Goal: Obtain resource: Download file/media

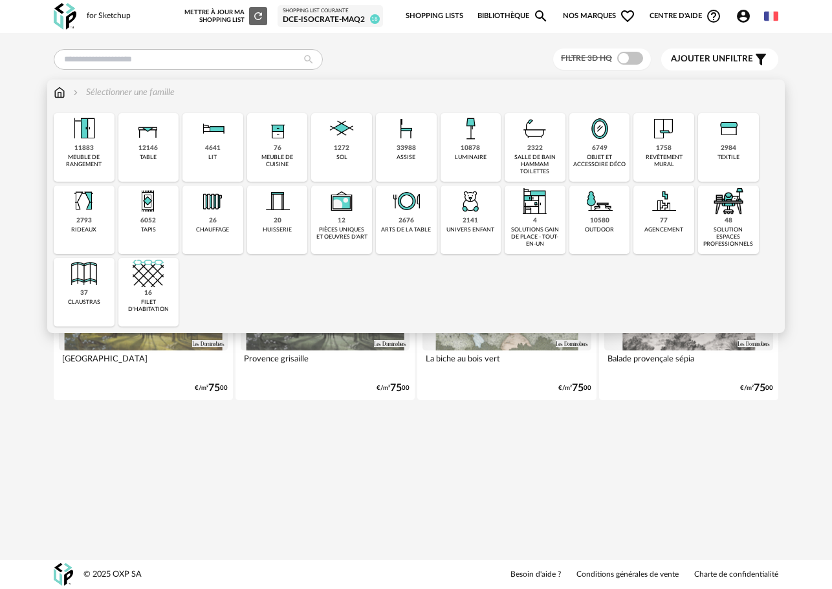
click at [332, 158] on div "1272 sol" at bounding box center [341, 147] width 61 height 69
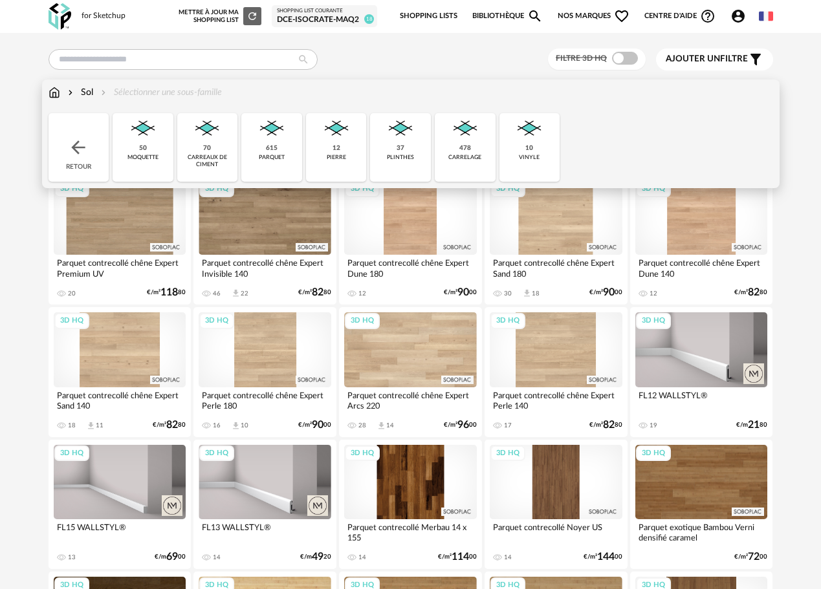
click at [74, 151] on img at bounding box center [78, 147] width 21 height 21
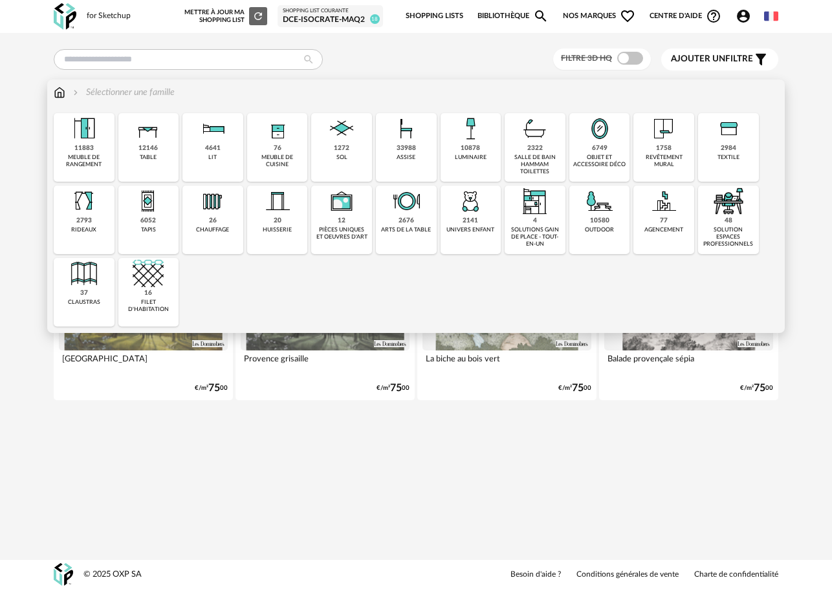
click at [668, 151] on div "1758" at bounding box center [664, 148] width 16 height 8
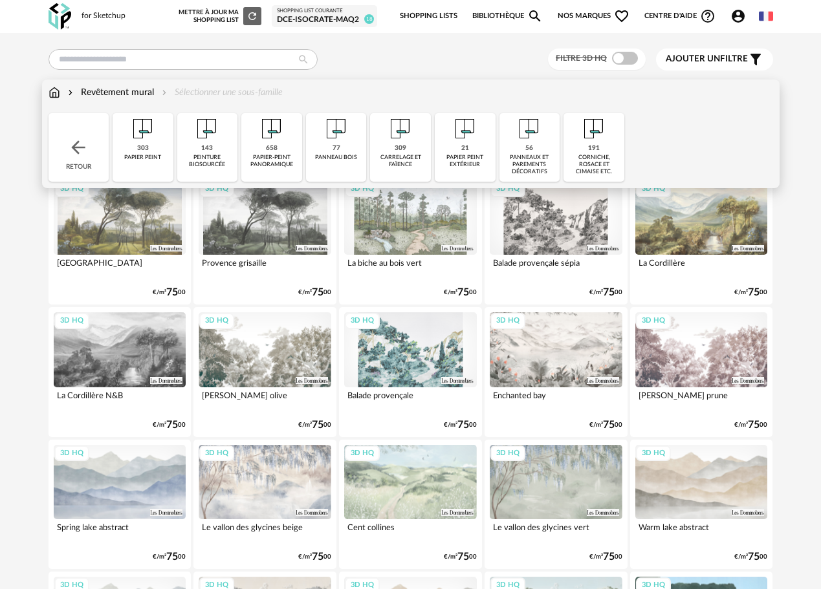
click at [415, 148] on div "309 carrelage et faïence" at bounding box center [400, 147] width 61 height 69
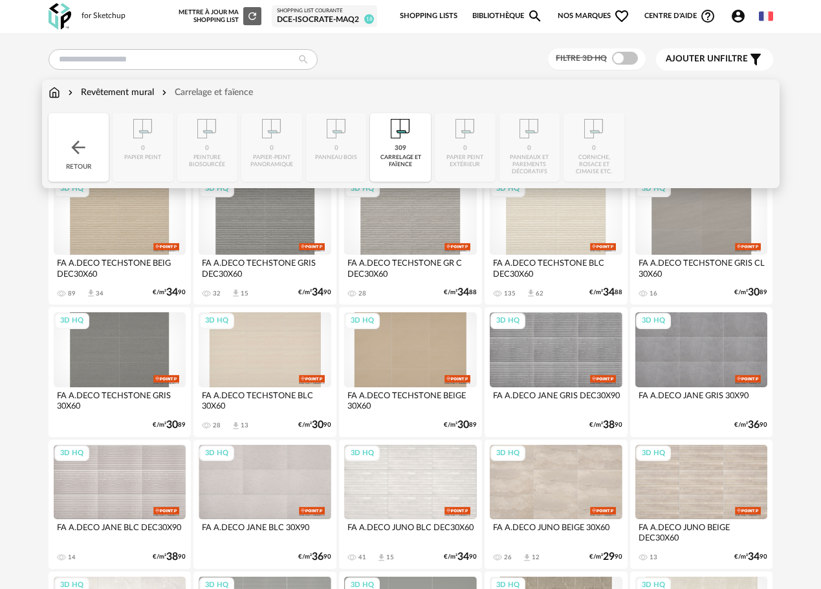
click at [402, 148] on div "309" at bounding box center [401, 148] width 12 height 8
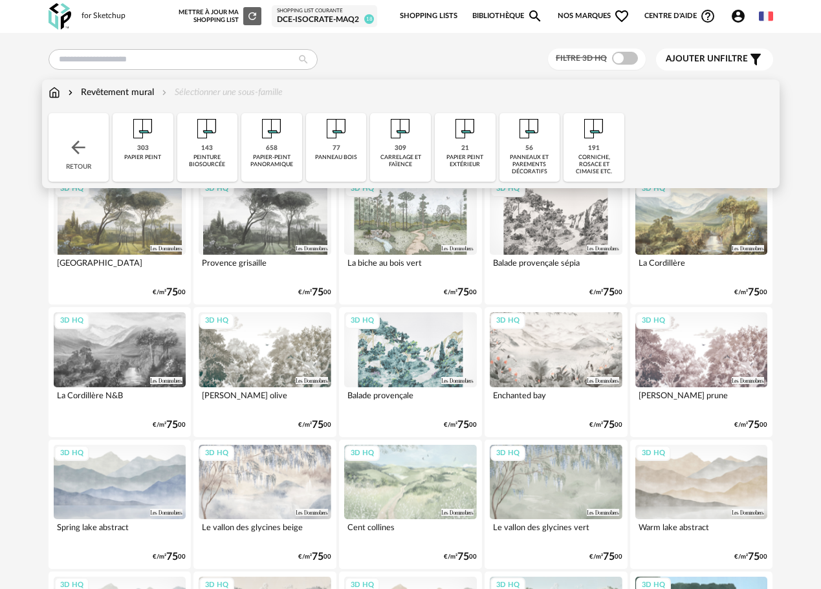
click at [520, 169] on div "panneaux et parements décoratifs" at bounding box center [529, 165] width 53 height 22
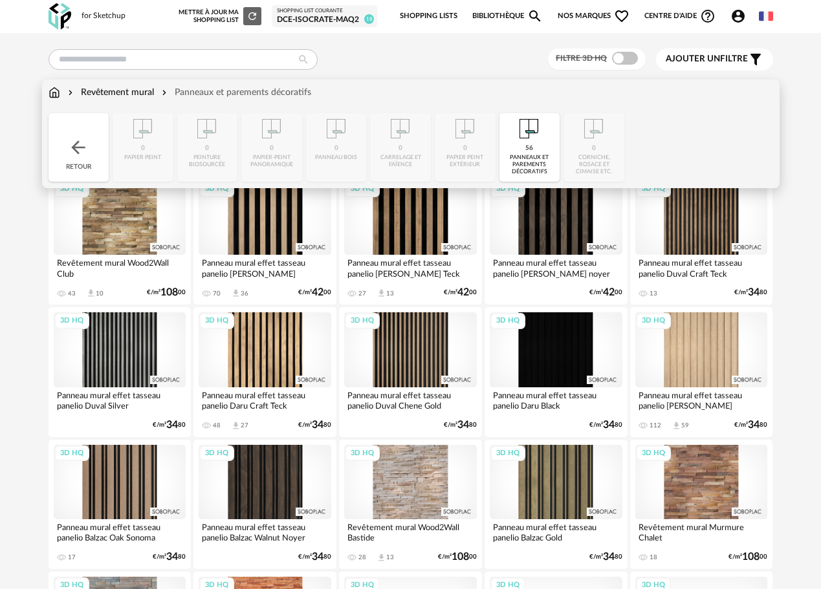
click at [523, 158] on div "panneaux et parements décoratifs" at bounding box center [529, 165] width 53 height 22
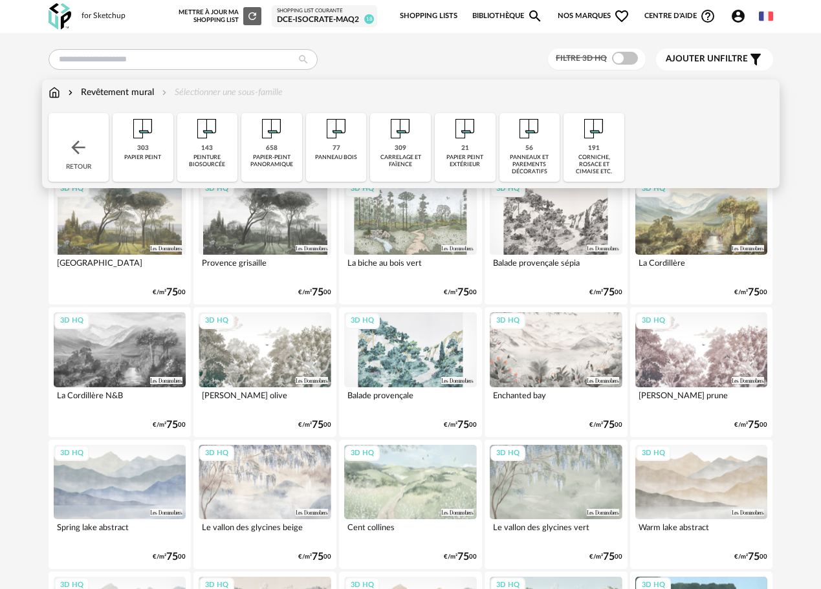
click at [346, 149] on div "77 panneau bois" at bounding box center [336, 147] width 61 height 69
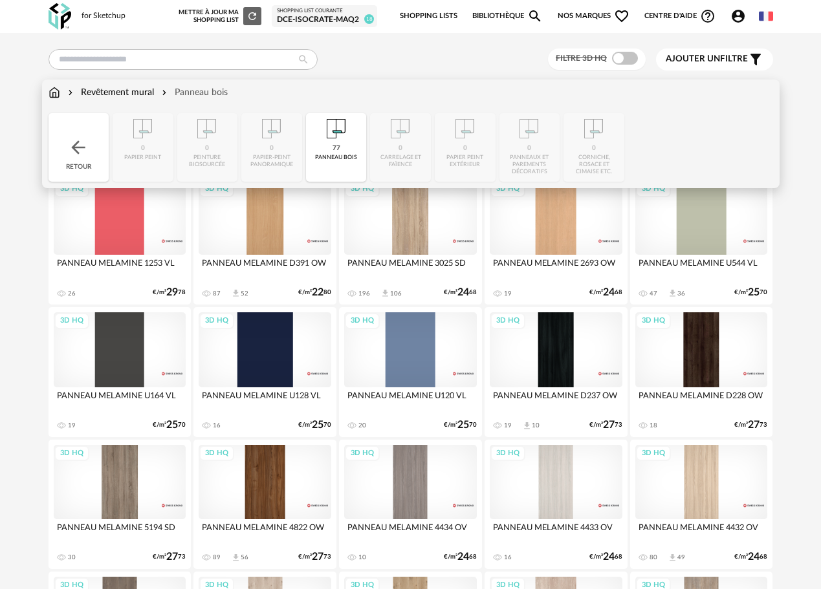
click at [74, 155] on img at bounding box center [78, 147] width 21 height 21
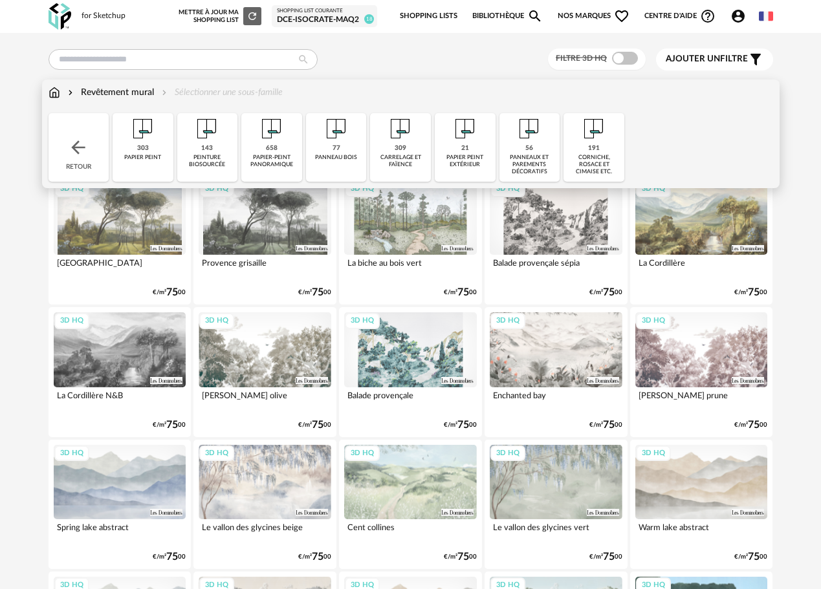
click at [75, 151] on img at bounding box center [78, 147] width 21 height 21
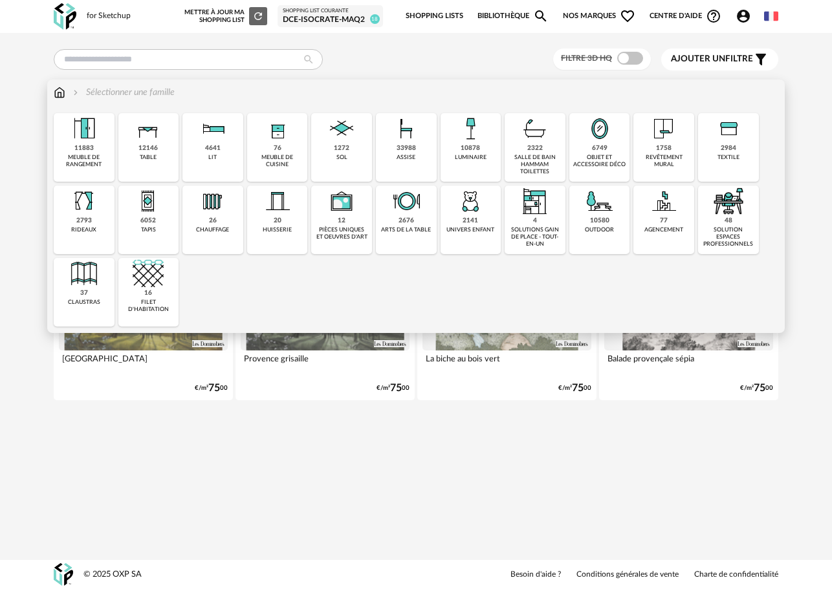
click at [352, 160] on div "1272 sol" at bounding box center [341, 147] width 61 height 69
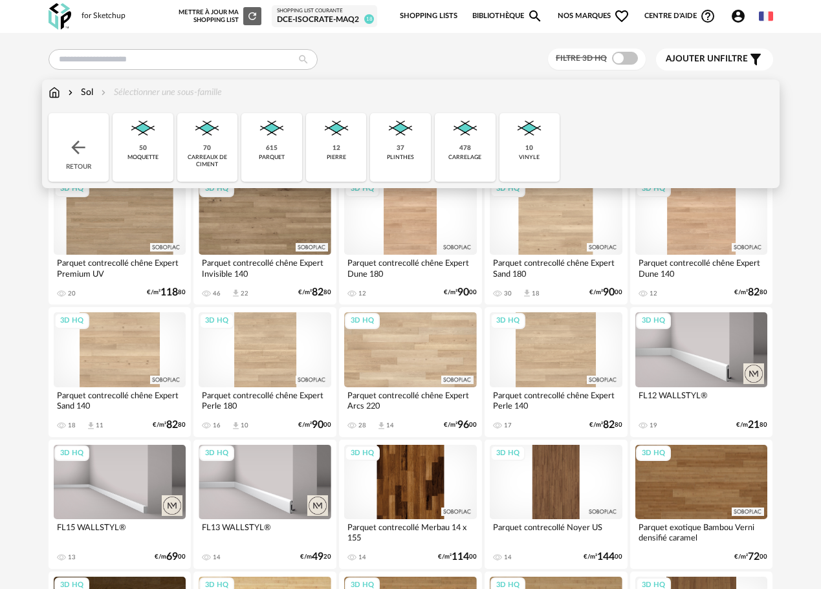
click at [216, 142] on img at bounding box center [206, 128] width 31 height 31
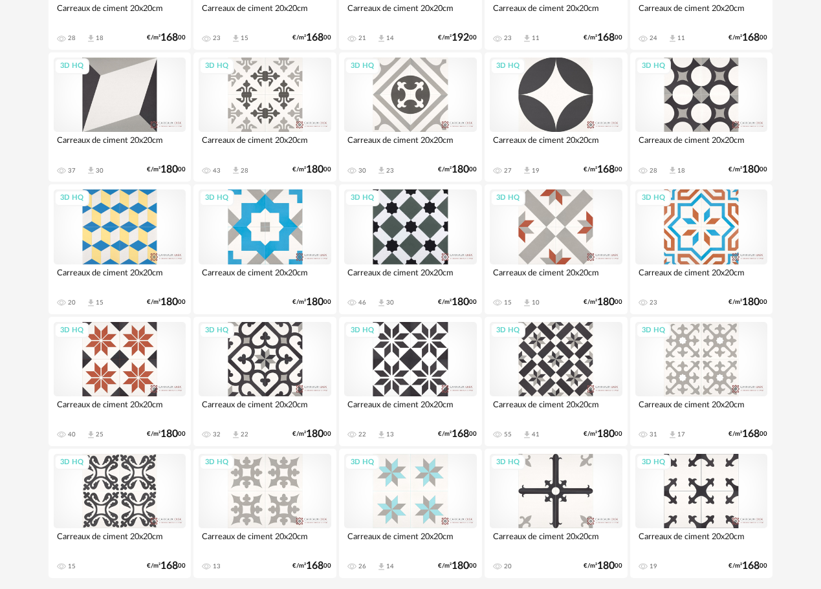
scroll to position [1420, 0]
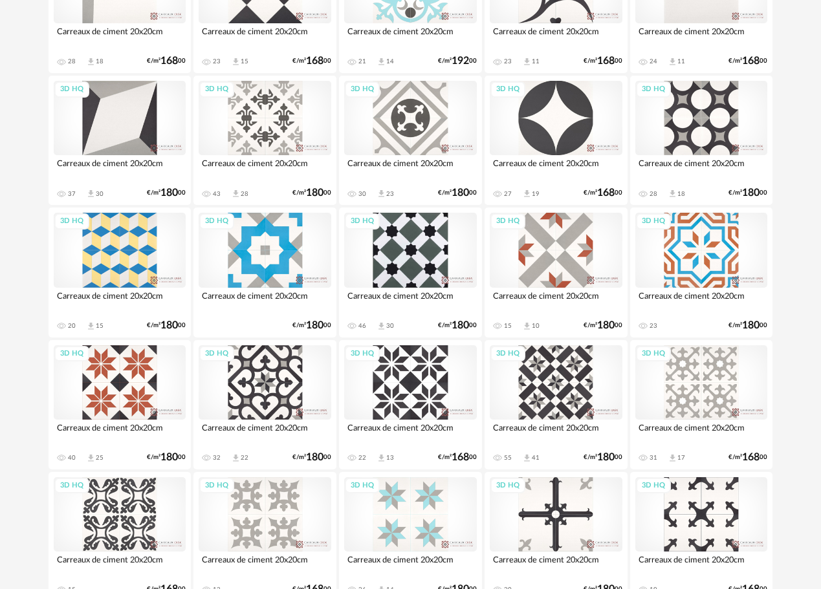
click at [122, 267] on div "3D HQ" at bounding box center [120, 250] width 133 height 74
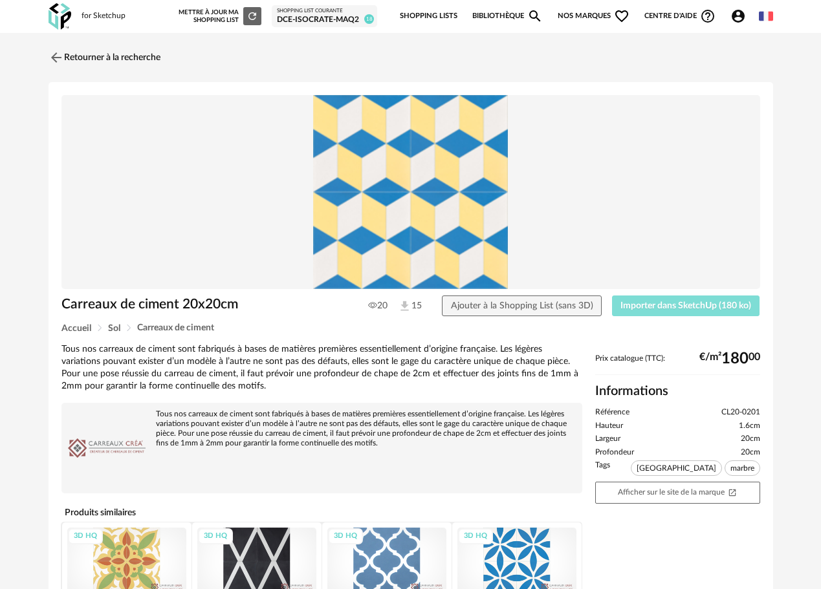
click at [625, 306] on span "Importer dans SketchUp (180 ko)" at bounding box center [685, 305] width 131 height 9
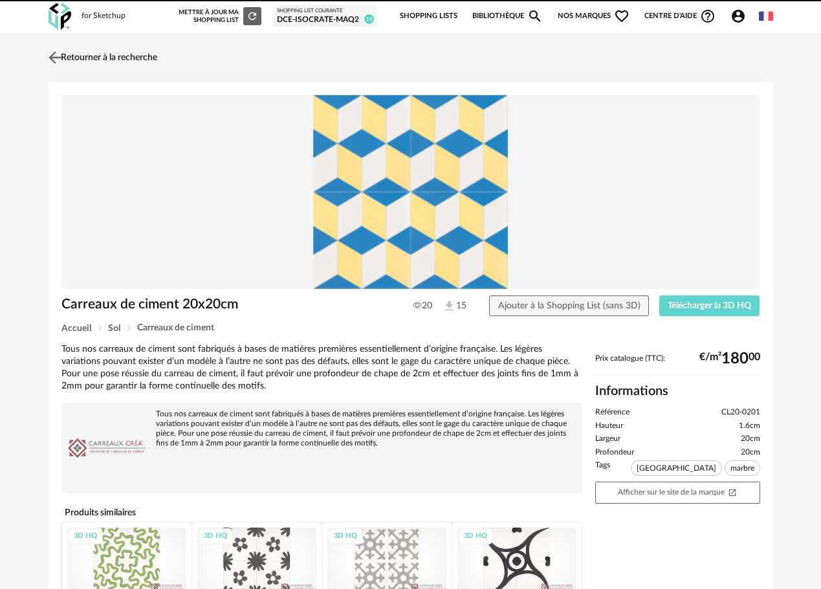
click at [64, 56] on img at bounding box center [54, 57] width 19 height 19
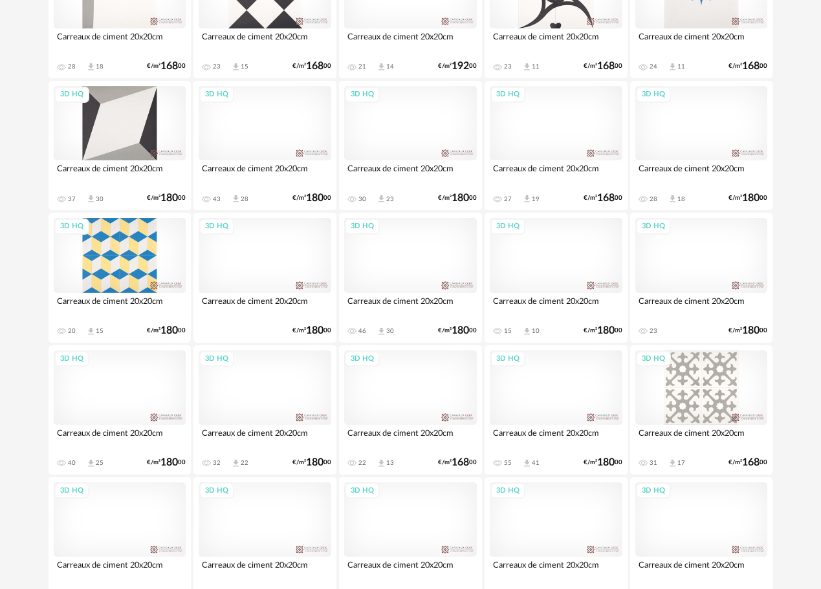
scroll to position [1350, 0]
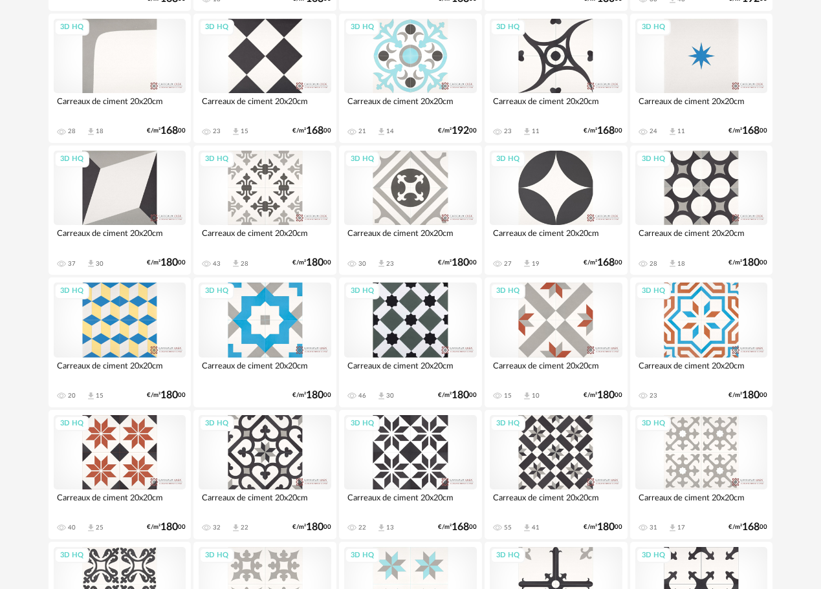
click at [563, 353] on div "3D HQ" at bounding box center [556, 320] width 133 height 74
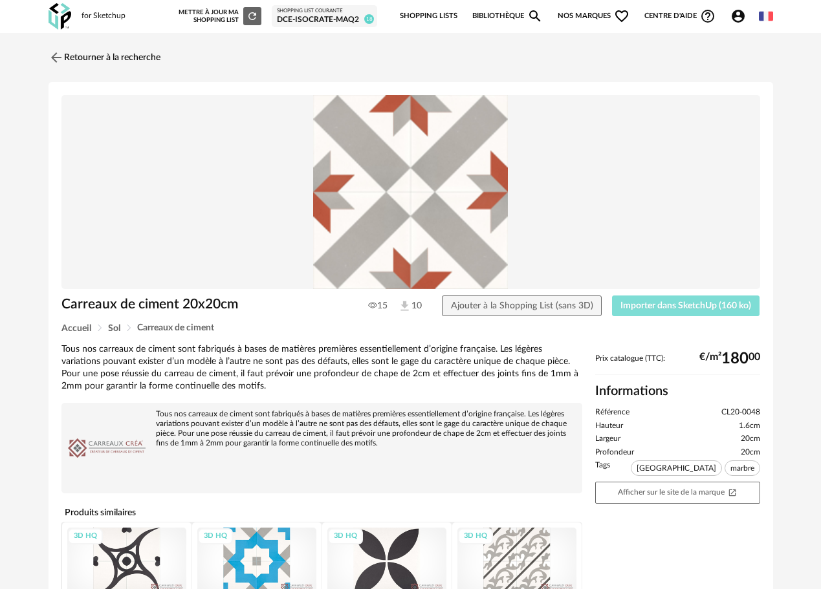
drag, startPoint x: 660, startPoint y: 309, endPoint x: 434, endPoint y: 309, distance: 225.8
click at [660, 309] on span "Importer dans SketchUp (160 ko)" at bounding box center [685, 305] width 131 height 9
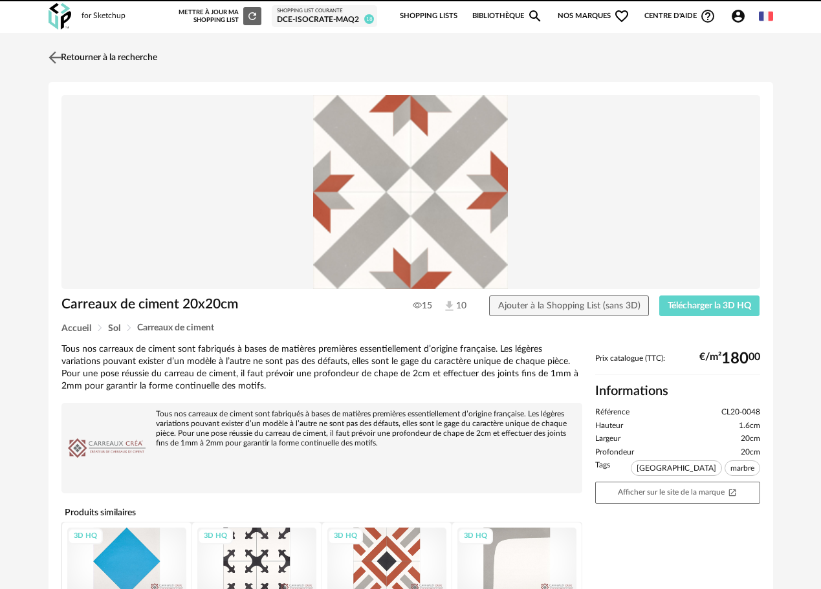
click at [122, 57] on link "Retourner à la recherche" at bounding box center [101, 57] width 112 height 28
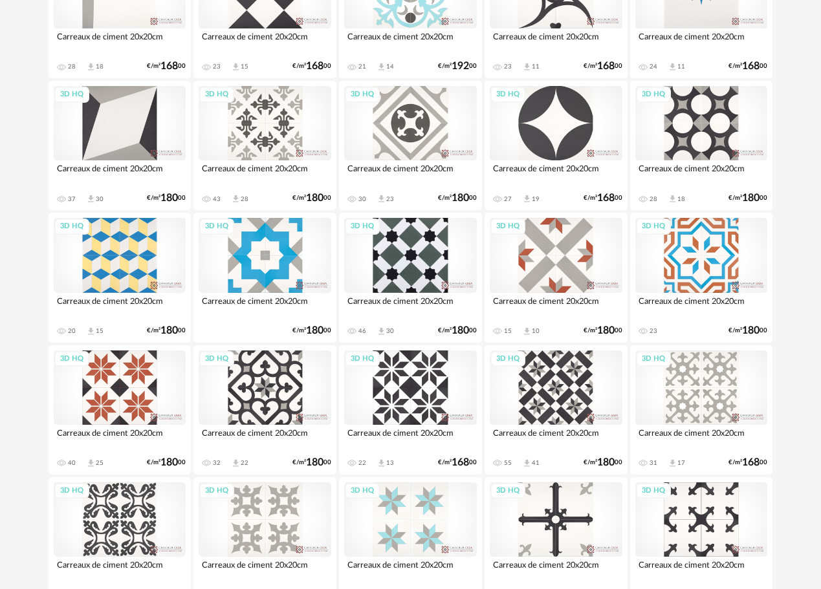
scroll to position [1350, 0]
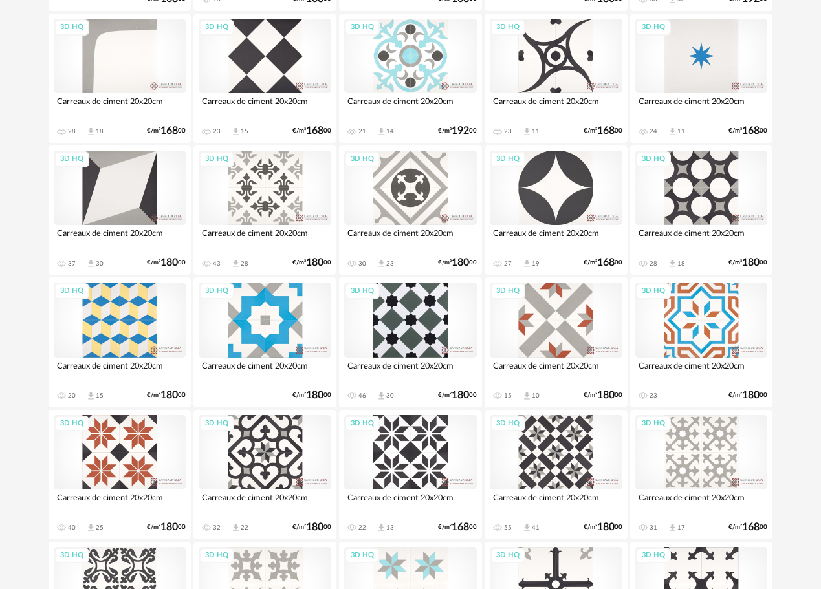
click at [139, 201] on div "3D HQ" at bounding box center [120, 188] width 133 height 74
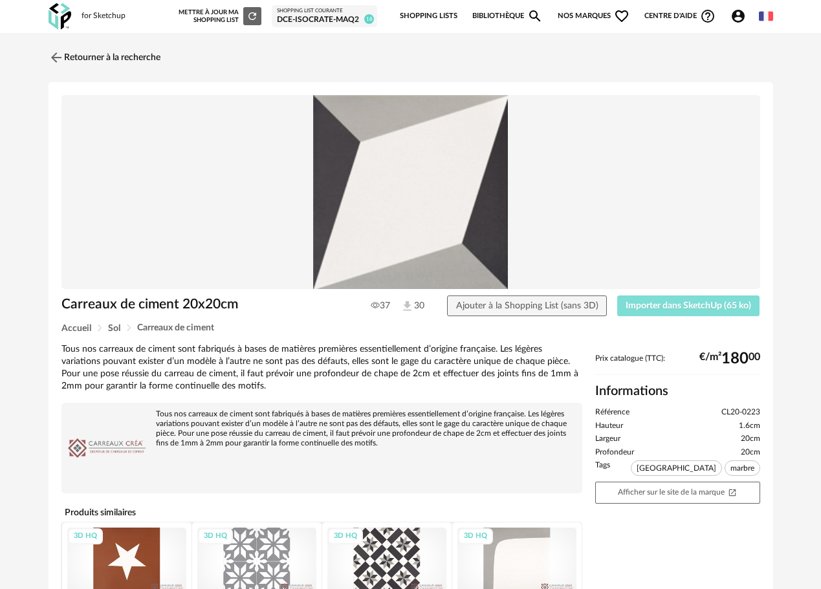
click at [671, 308] on span "Importer dans SketchUp (65 ko)" at bounding box center [688, 305] width 125 height 9
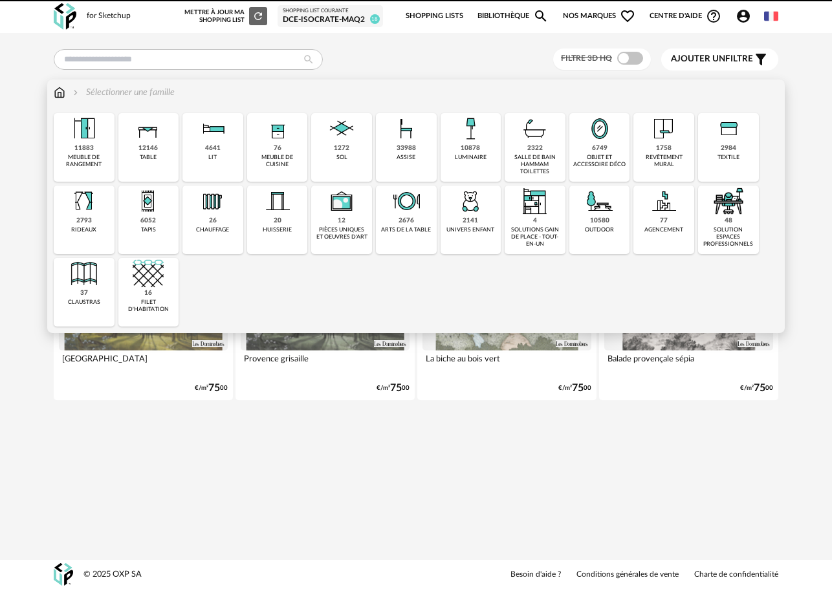
click at [613, 162] on div "objet et accessoire déco" at bounding box center [599, 161] width 53 height 15
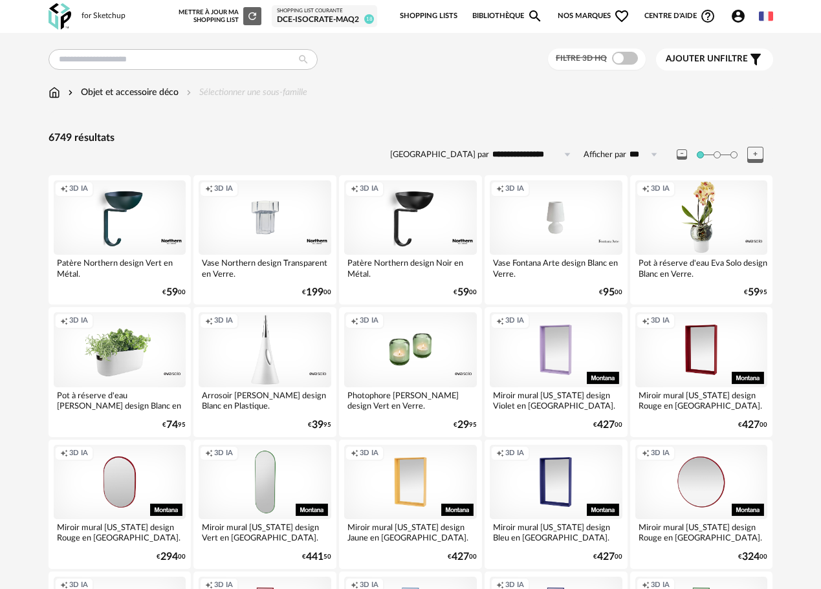
click at [114, 365] on div "Creation icon 3D IA" at bounding box center [120, 349] width 133 height 74
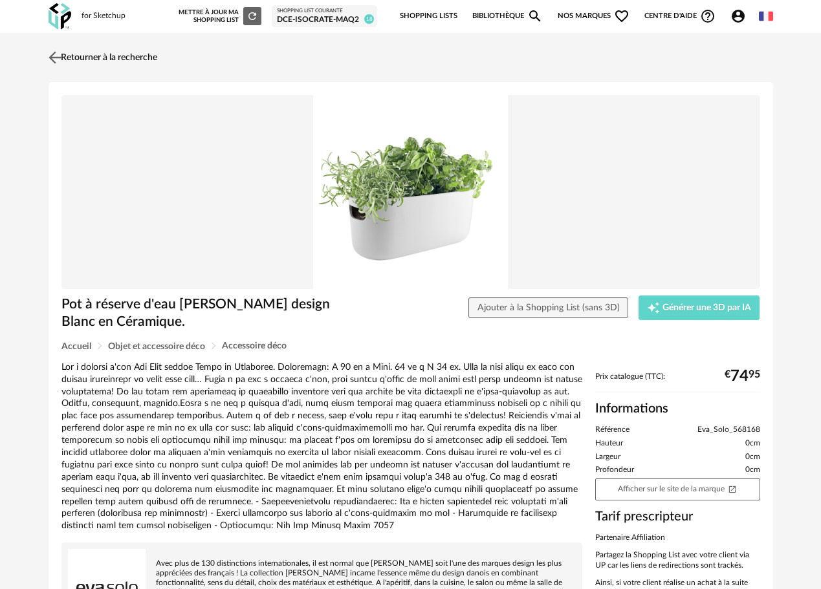
click at [57, 58] on img at bounding box center [54, 57] width 19 height 19
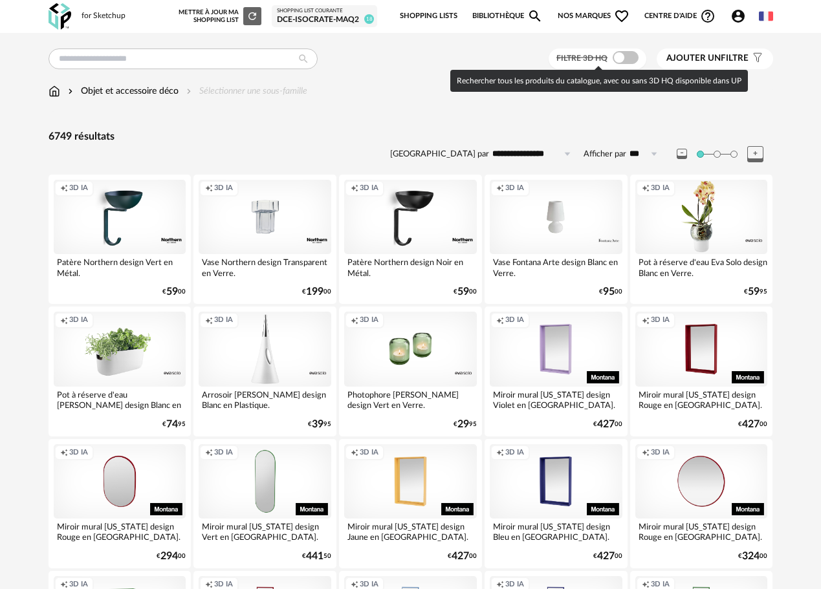
click at [633, 56] on span at bounding box center [626, 57] width 26 height 13
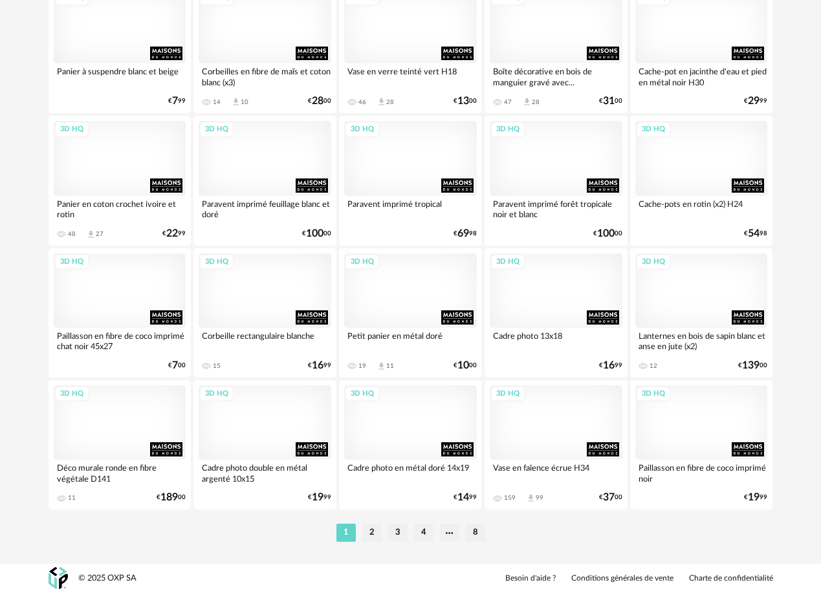
scroll to position [2308, 0]
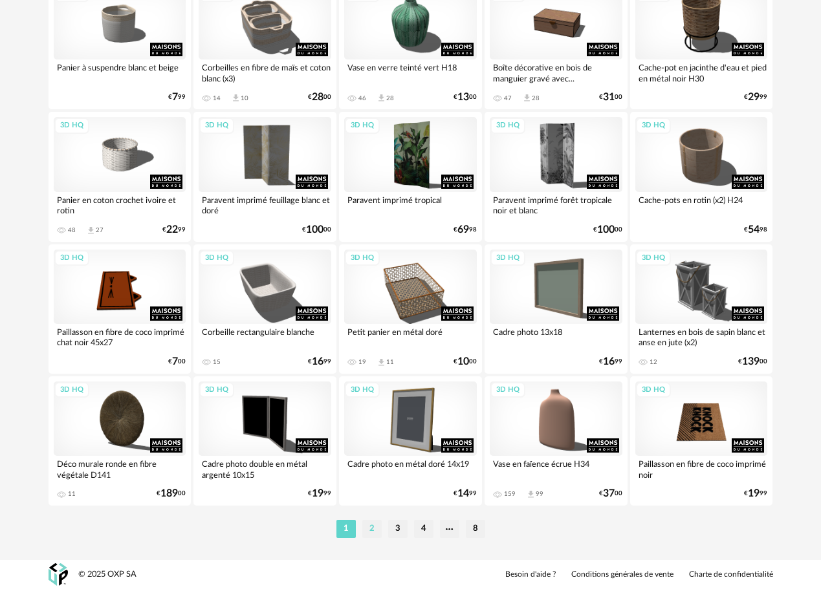
click at [371, 527] on li "2" at bounding box center [371, 529] width 19 height 18
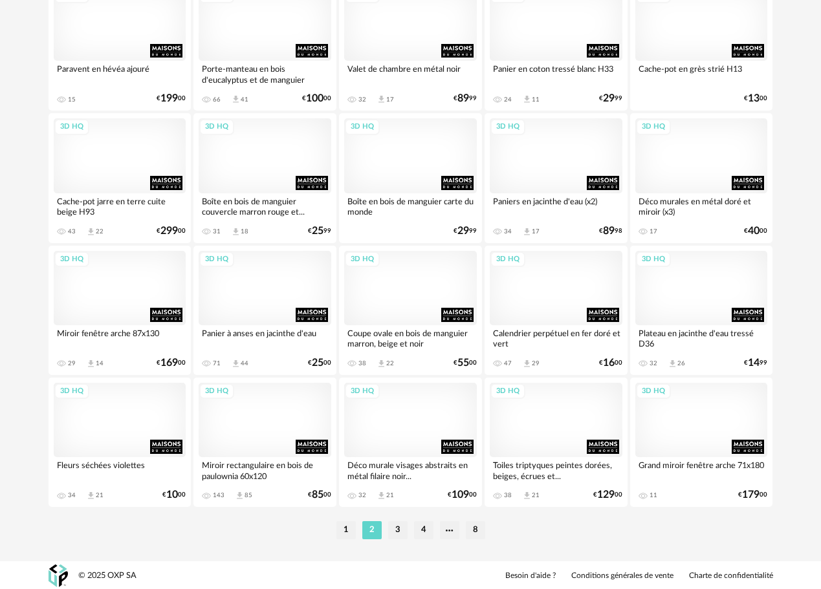
scroll to position [2308, 0]
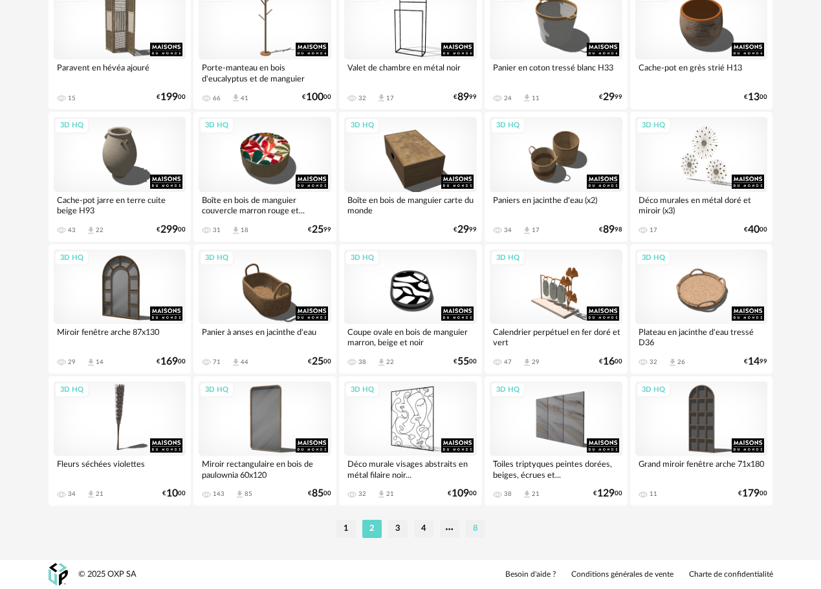
click at [473, 530] on li "8" at bounding box center [475, 529] width 19 height 18
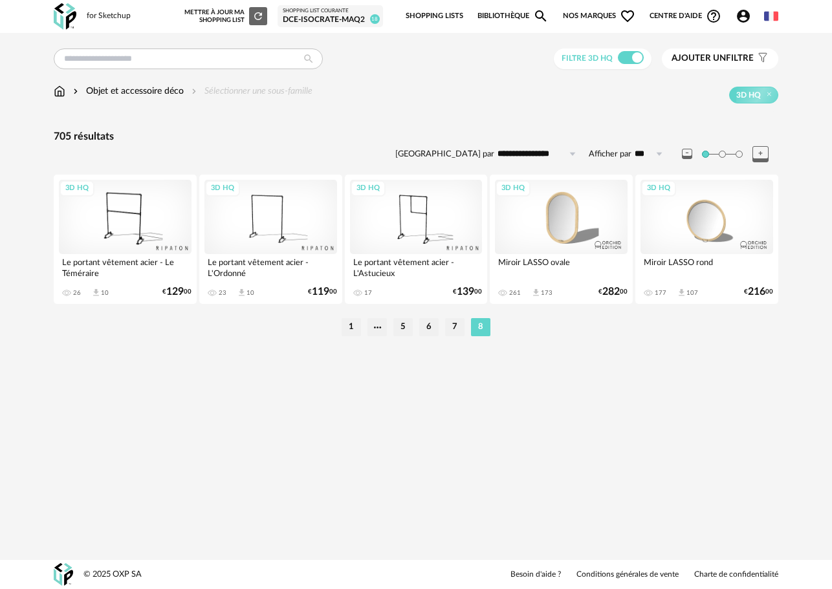
click at [452, 318] on div "1 5 6 7 8" at bounding box center [416, 327] width 724 height 21
click at [453, 324] on li "7" at bounding box center [454, 327] width 19 height 18
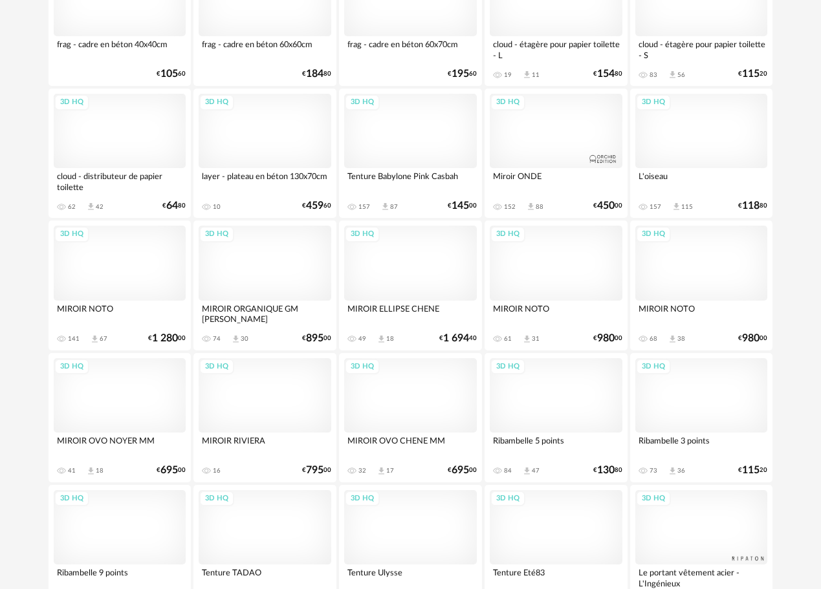
scroll to position [2264, 0]
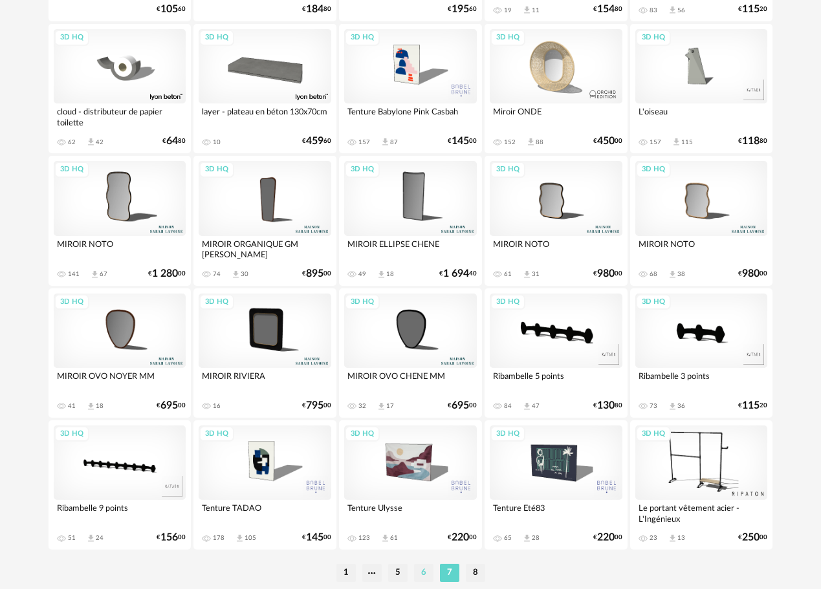
click at [419, 572] on li "6" at bounding box center [423, 573] width 19 height 18
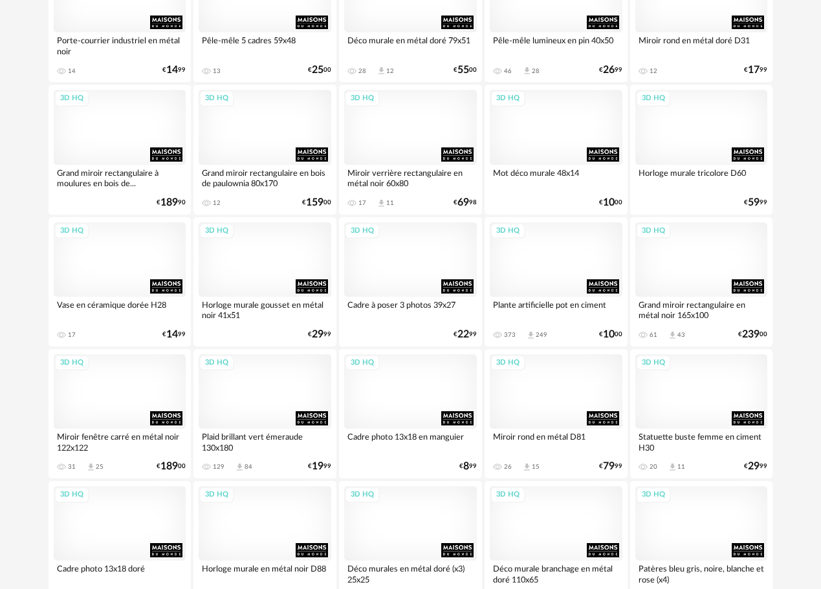
scroll to position [906, 0]
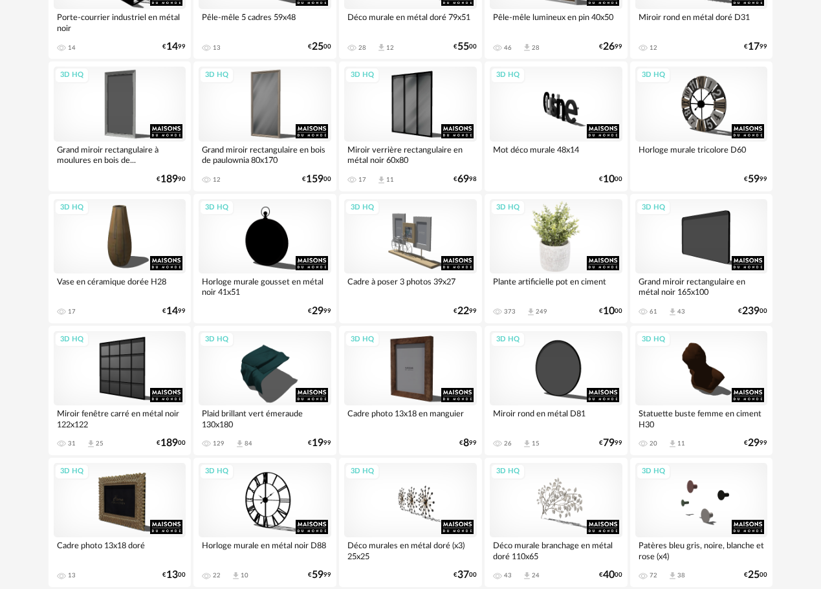
click at [556, 248] on div "3D HQ" at bounding box center [556, 236] width 133 height 74
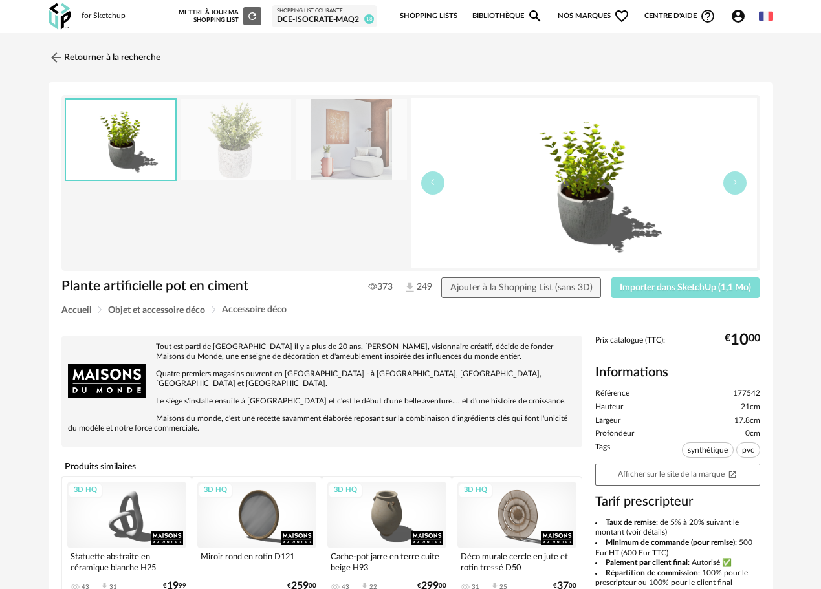
click at [655, 288] on span "Importer dans SketchUp (1,1 Mo)" at bounding box center [685, 287] width 131 height 9
click at [644, 288] on span "Importer dans SketchUp (1,1 Mo)" at bounding box center [685, 287] width 131 height 9
click at [58, 60] on img at bounding box center [54, 57] width 19 height 19
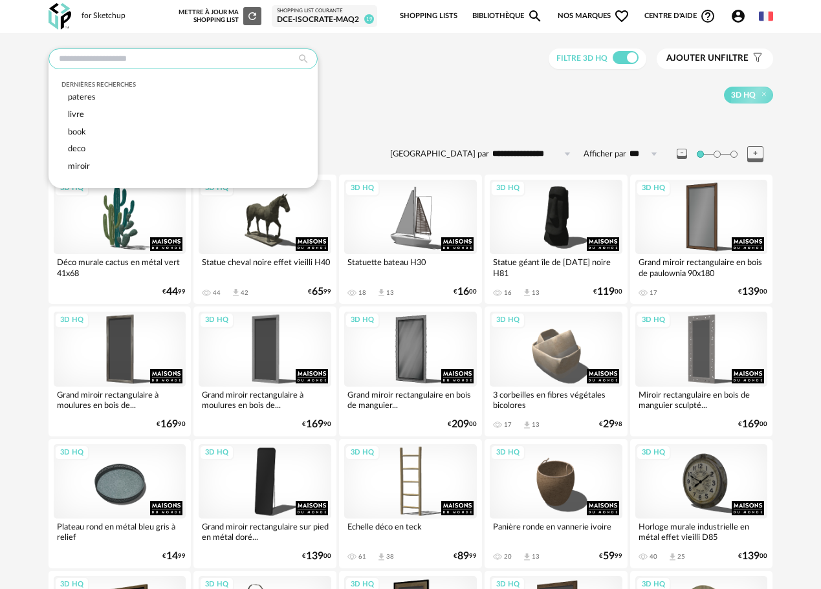
click at [210, 50] on input "text" at bounding box center [183, 59] width 269 height 21
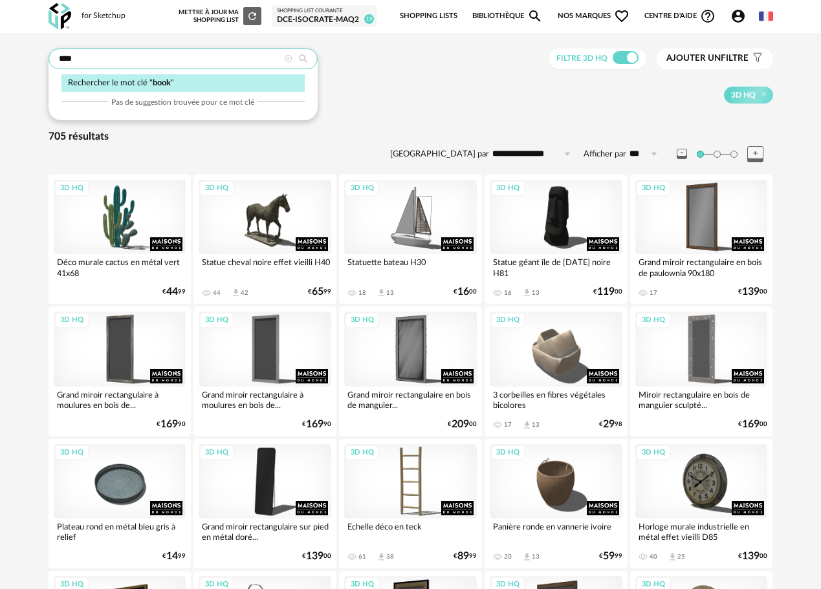
type input "****"
type input "**********"
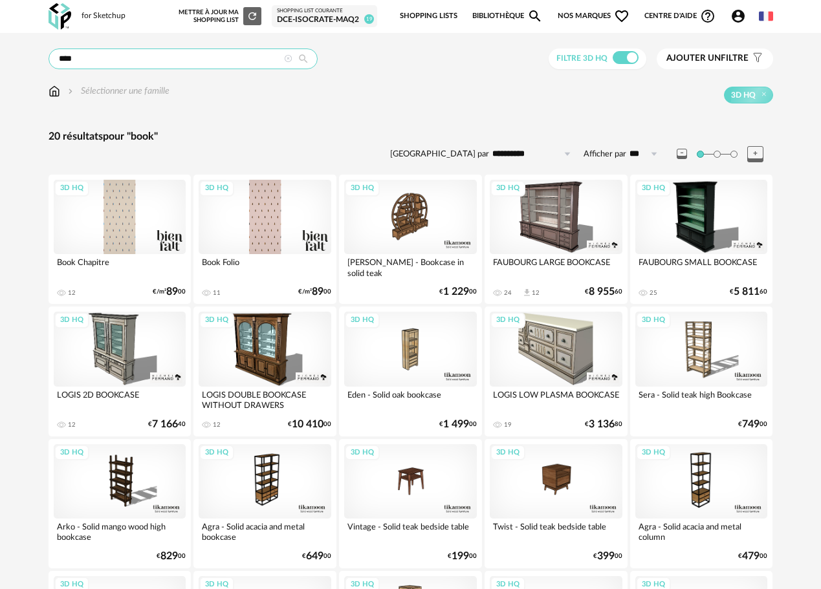
drag, startPoint x: 89, startPoint y: 59, endPoint x: 38, endPoint y: 51, distance: 51.7
click at [38, 51] on div "**********" at bounding box center [410, 387] width 745 height 676
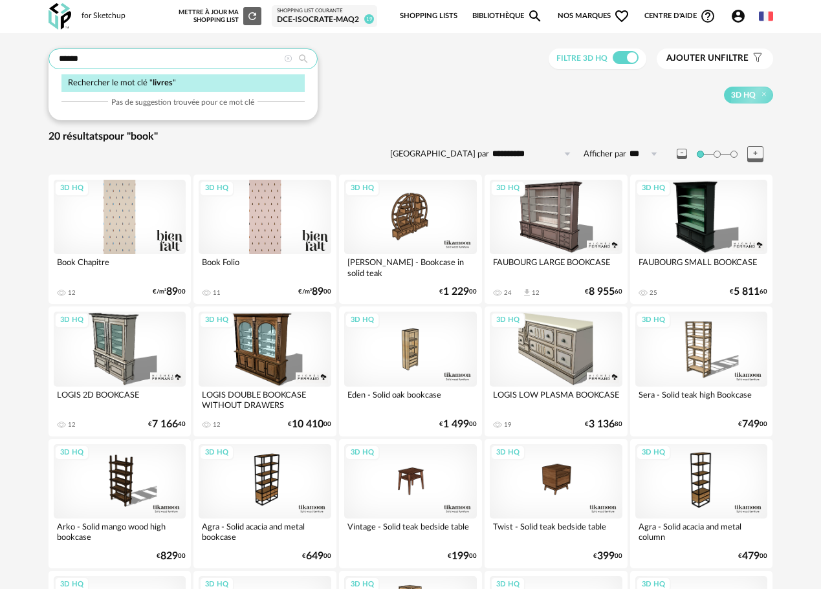
type input "******"
